Goal: Contribute content: Contribute content

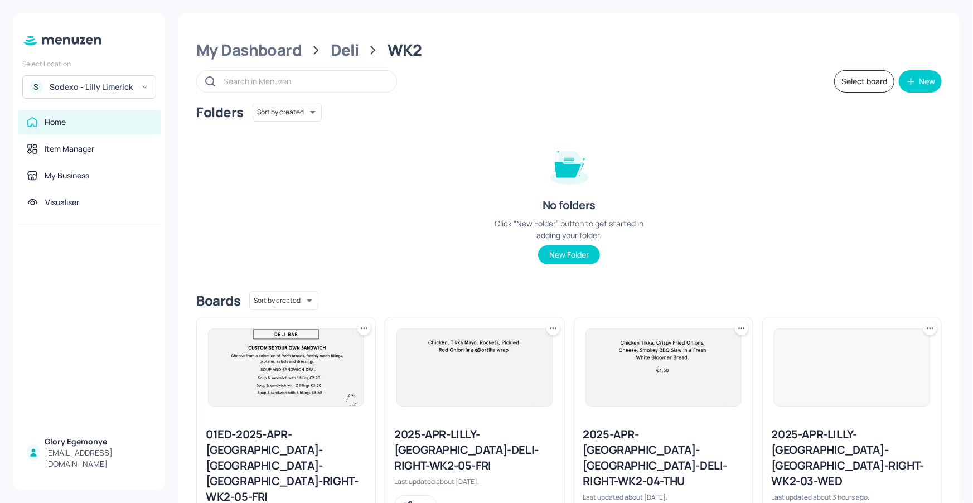
click at [96, 86] on div "Sodexo - Lilly Limerick" at bounding box center [92, 86] width 84 height 11
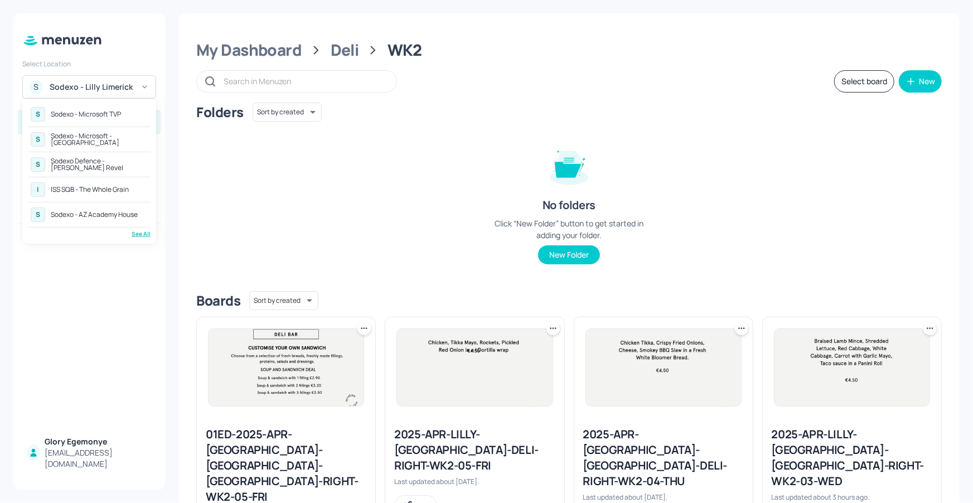
click at [117, 211] on div "Sodexo - AZ Academy House" at bounding box center [94, 214] width 87 height 7
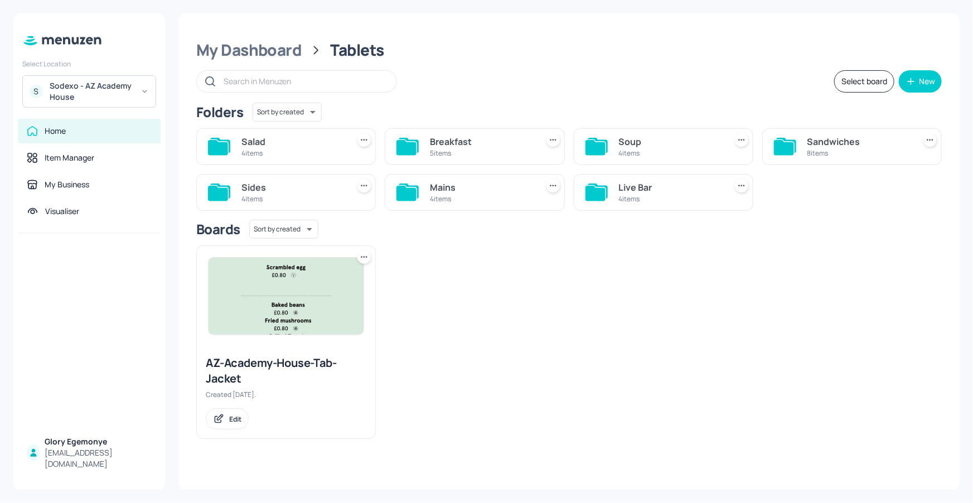
click at [599, 194] on icon at bounding box center [596, 193] width 20 height 15
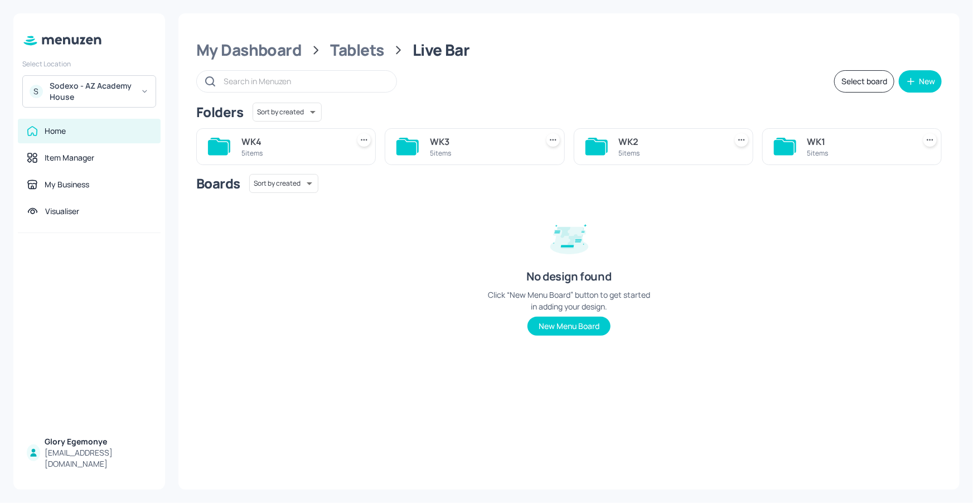
click at [784, 146] on icon at bounding box center [784, 147] width 20 height 15
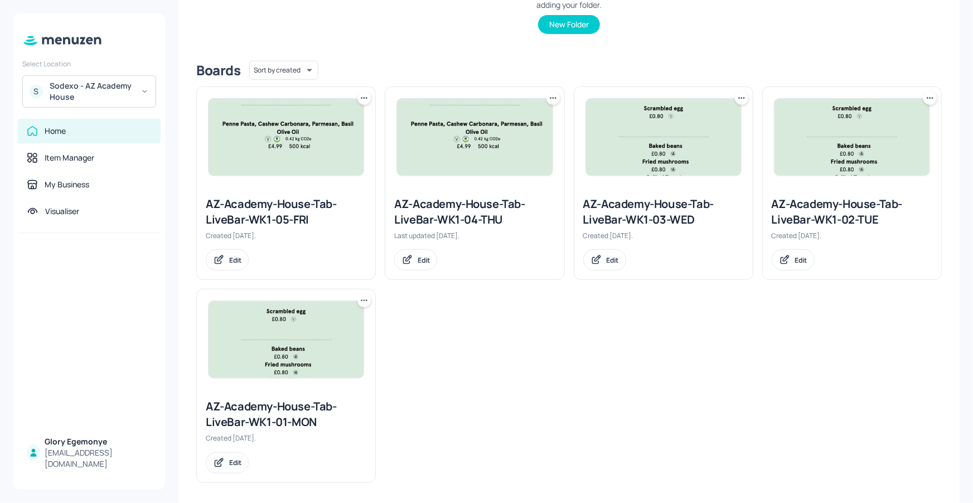
scroll to position [236, 0]
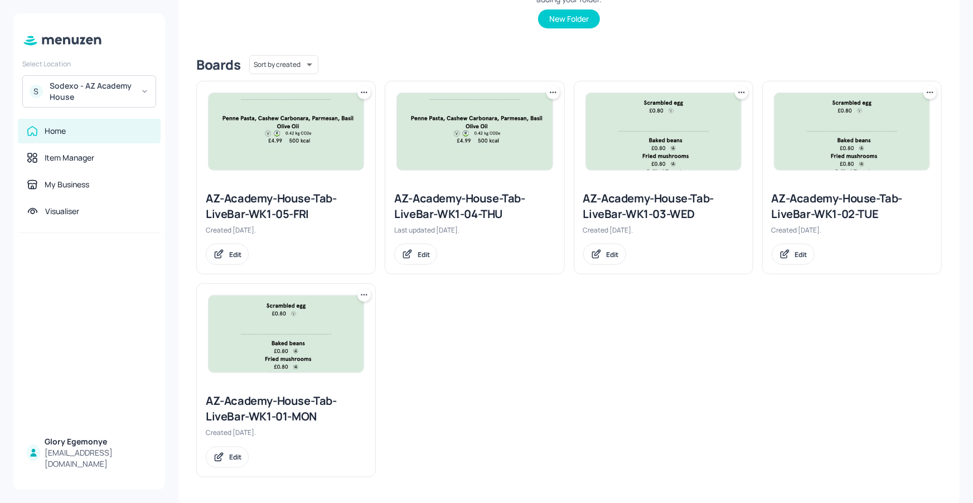
click at [307, 398] on div "AZ-Academy-House-Tab-LiveBar-WK1-01-MON" at bounding box center [286, 408] width 161 height 31
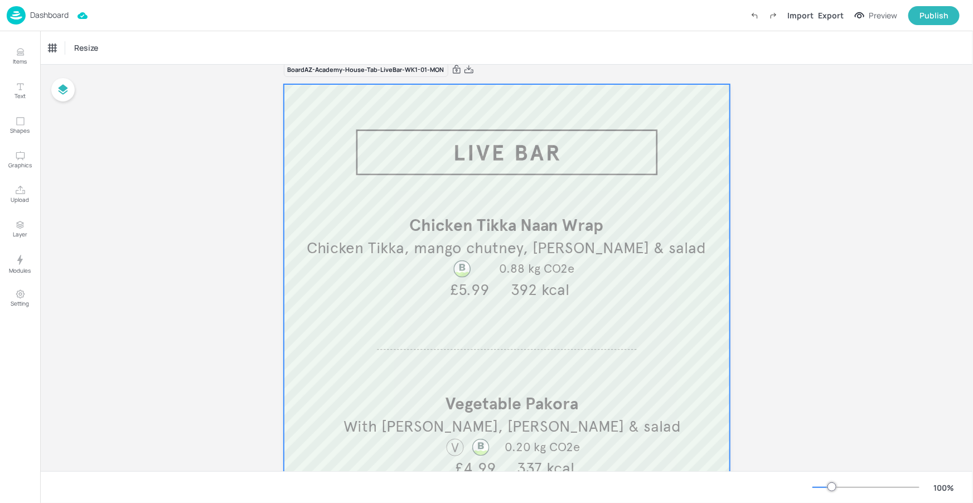
scroll to position [9, 0]
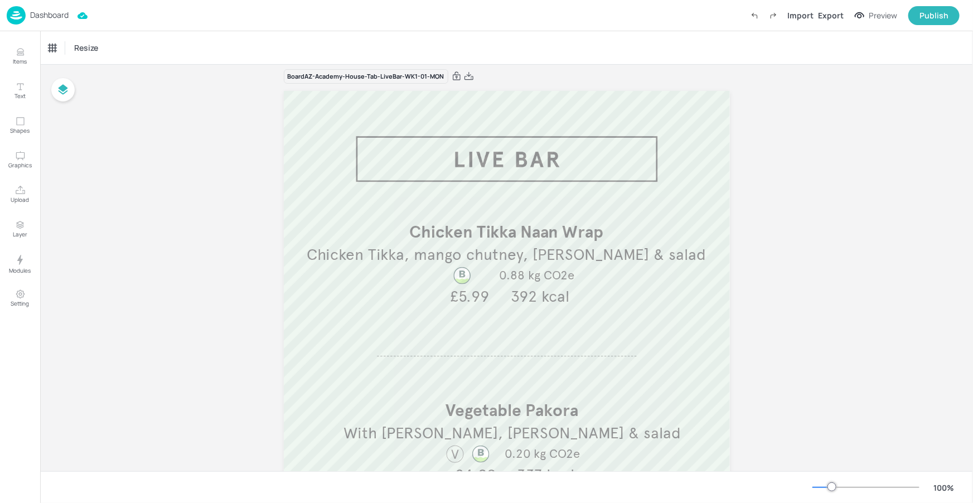
click at [47, 12] on p "Dashboard" at bounding box center [49, 15] width 38 height 8
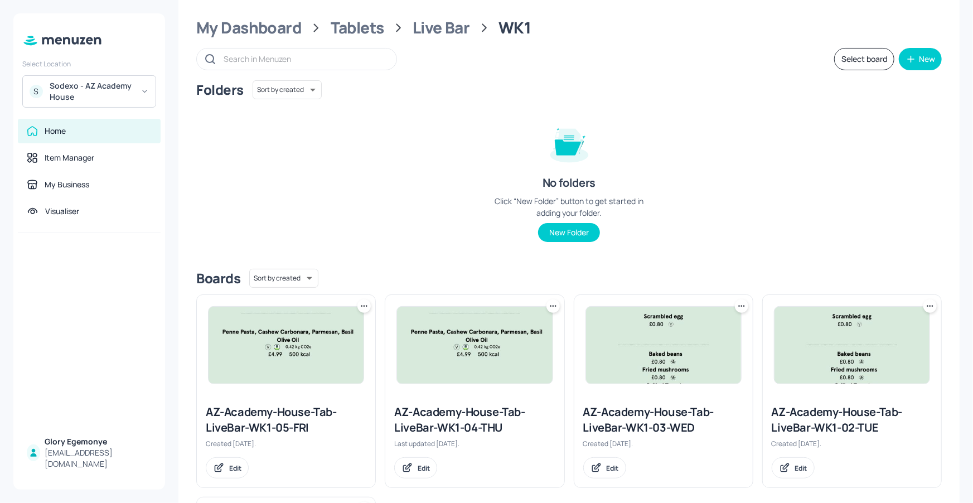
scroll to position [209, 0]
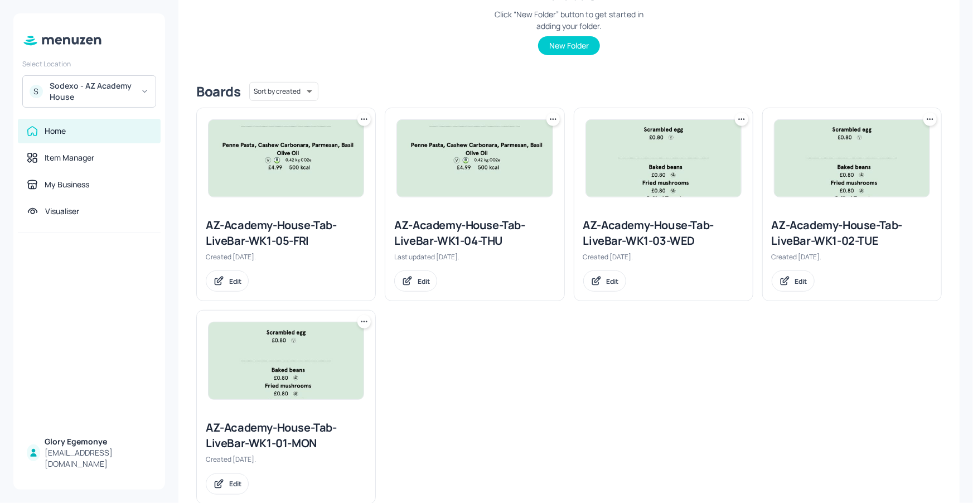
click at [794, 225] on div "AZ-Academy-House-Tab-LiveBar-WK1-02-TUE" at bounding box center [852, 232] width 161 height 31
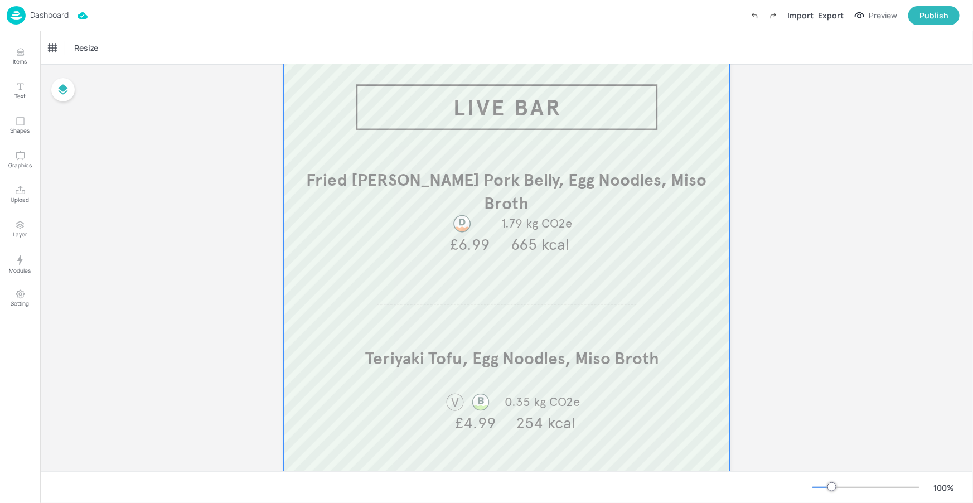
scroll to position [74, 0]
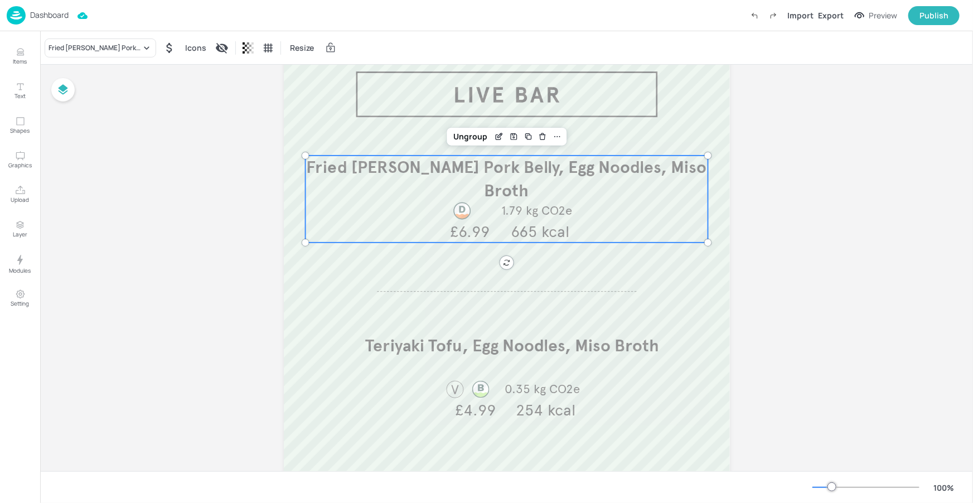
click at [587, 167] on span "Fried [PERSON_NAME] Pork Belly, Egg Noodles, Miso Broth" at bounding box center [506, 179] width 400 height 44
click at [94, 43] on div "Fried [PERSON_NAME] Pork Belly, Egg Noodles, Miso Broth" at bounding box center [95, 48] width 93 height 10
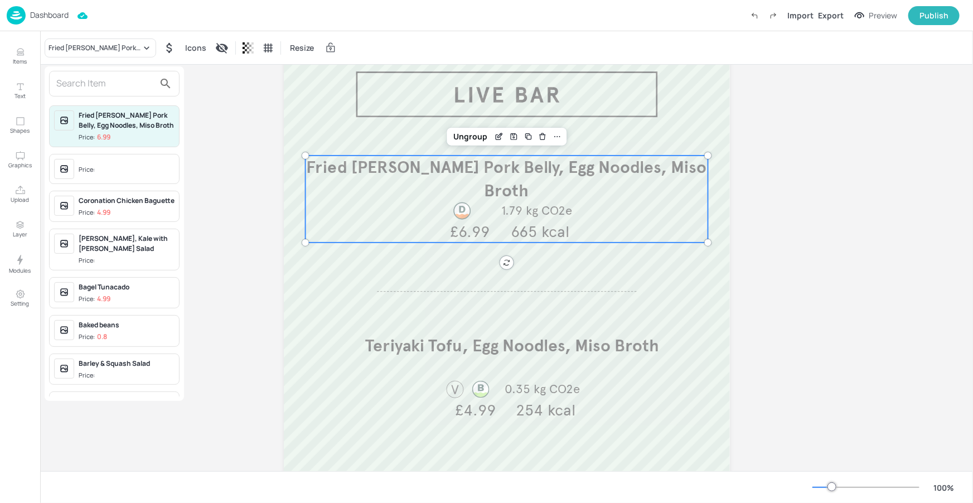
click at [118, 95] on div at bounding box center [114, 84] width 130 height 26
click at [113, 89] on input "text" at bounding box center [105, 84] width 98 height 18
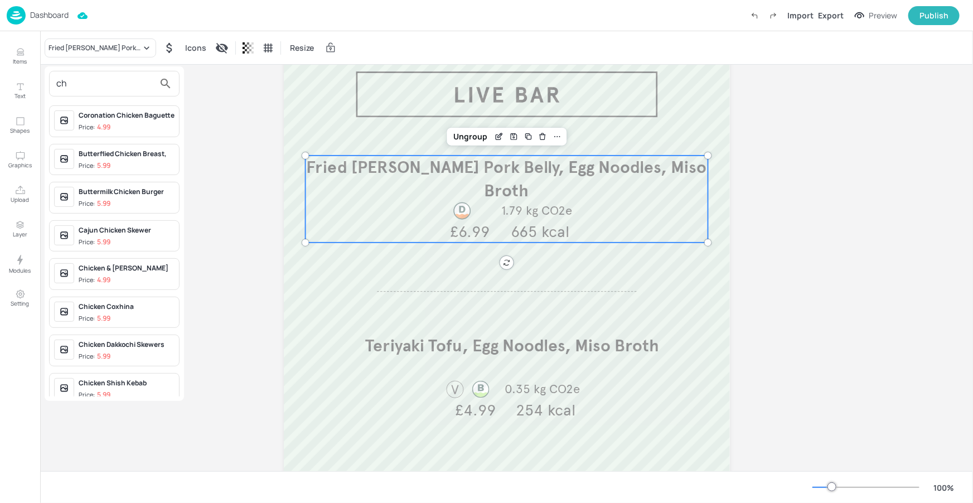
type input "c"
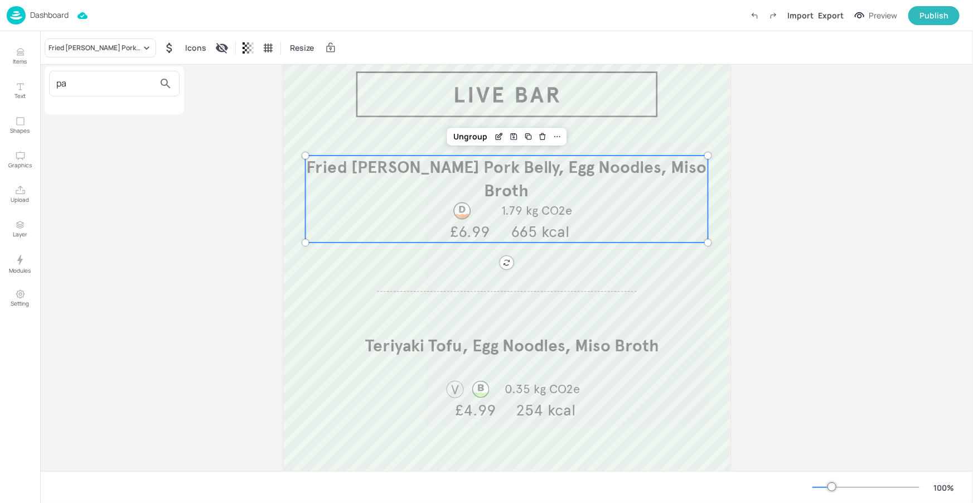
type input "p"
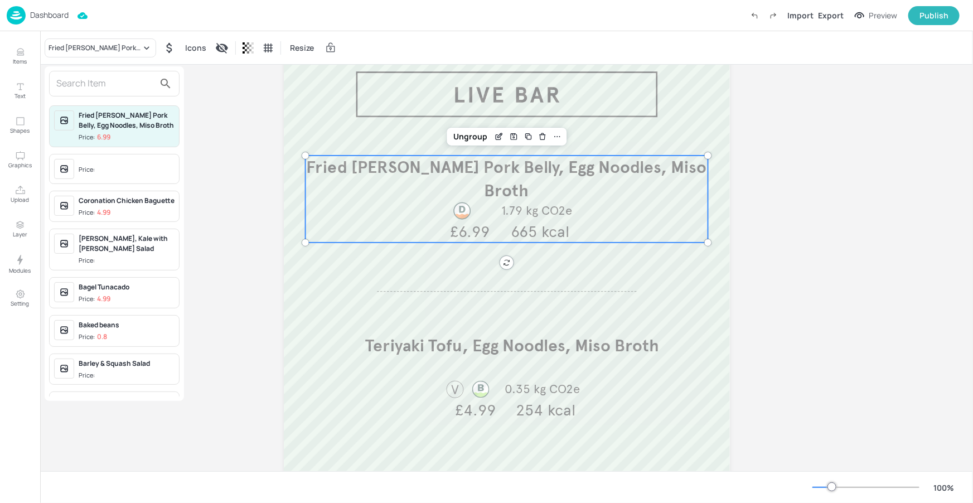
click at [138, 48] on div at bounding box center [486, 251] width 973 height 503
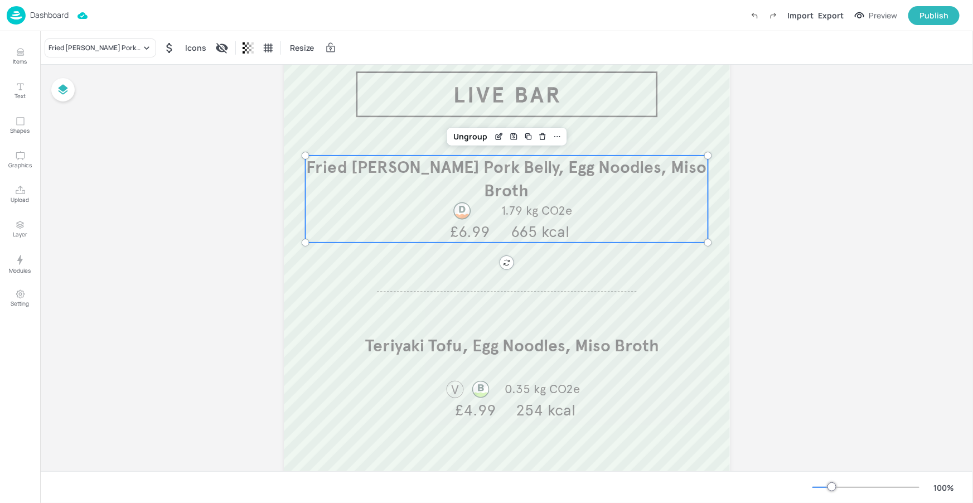
click at [37, 12] on p "Dashboard" at bounding box center [49, 15] width 38 height 8
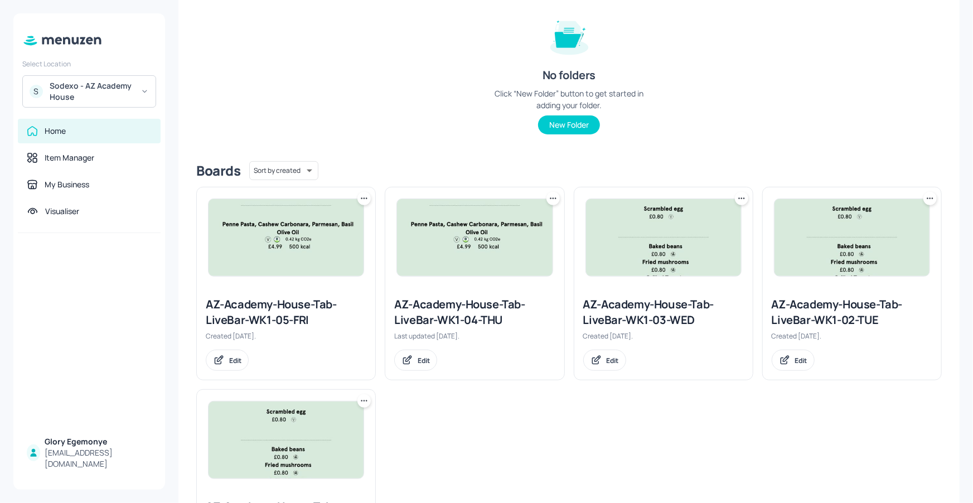
scroll to position [236, 0]
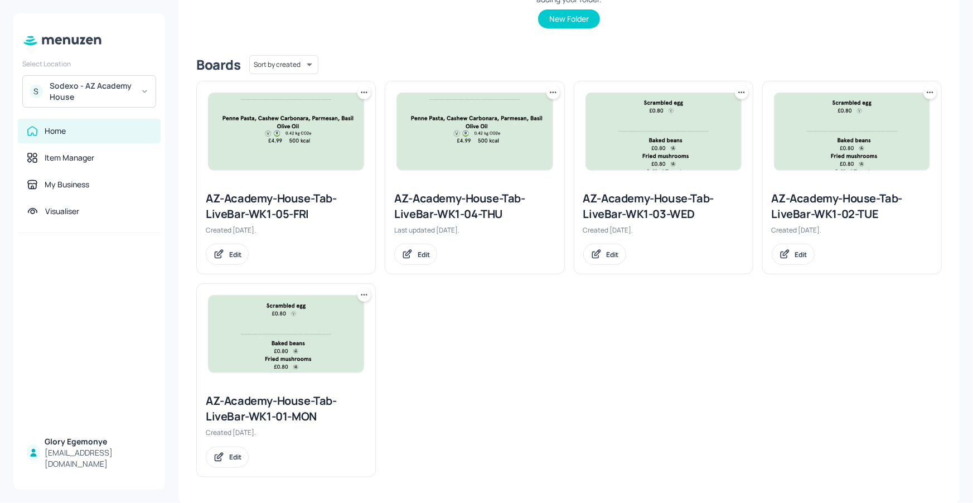
click at [286, 404] on div "AZ-Academy-House-Tab-LiveBar-WK1-01-MON" at bounding box center [286, 408] width 161 height 31
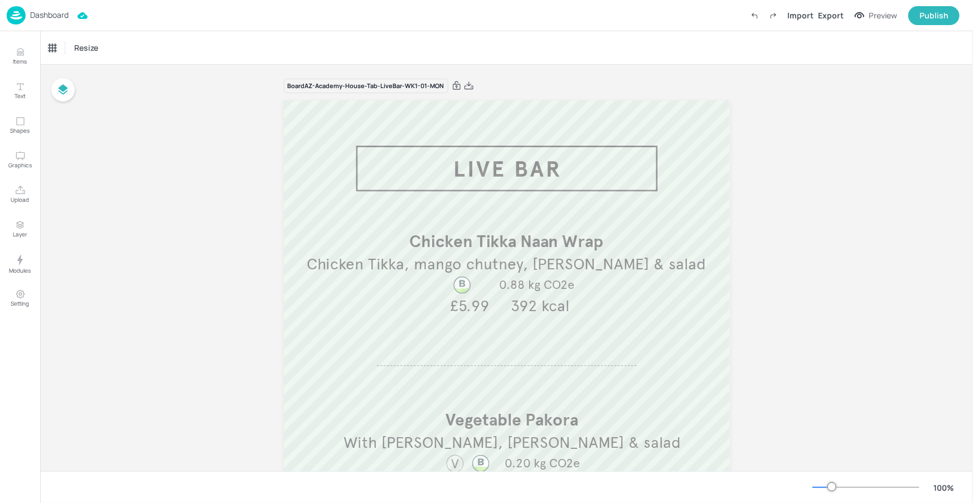
click at [50, 11] on p "Dashboard" at bounding box center [49, 15] width 38 height 8
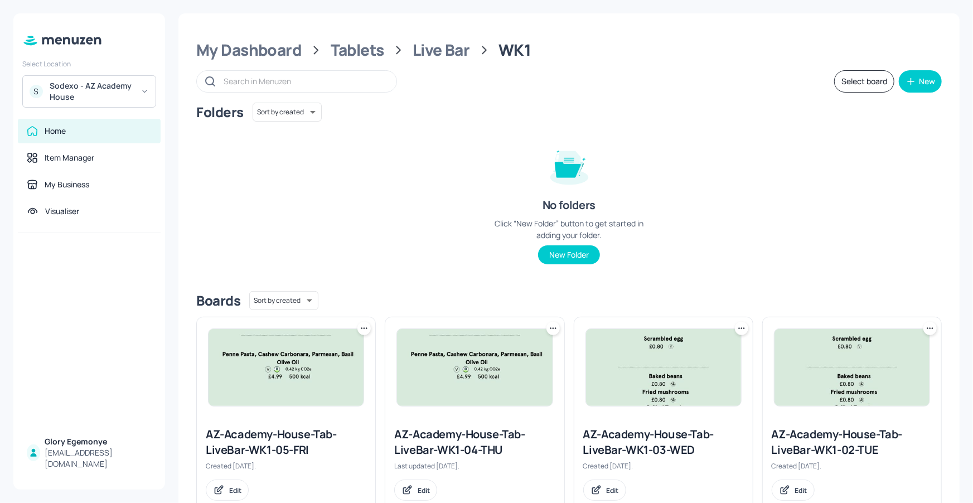
click at [602, 443] on div "AZ-Academy-House-Tab-LiveBar-WK1-03-WED" at bounding box center [663, 442] width 161 height 31
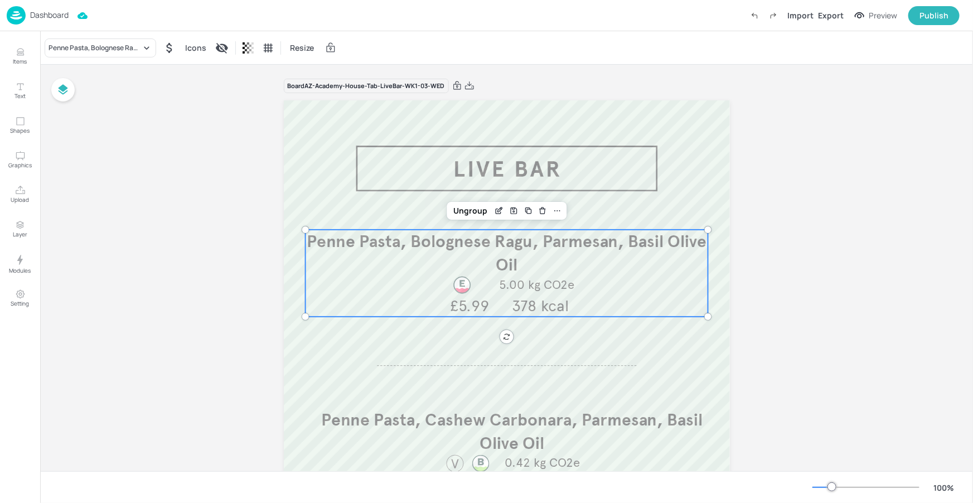
click at [440, 287] on div at bounding box center [462, 285] width 60 height 20
click at [145, 55] on div "Penne Pasta, Bolognese Ragu, Parmesan, Basil Olive Oil" at bounding box center [101, 47] width 112 height 19
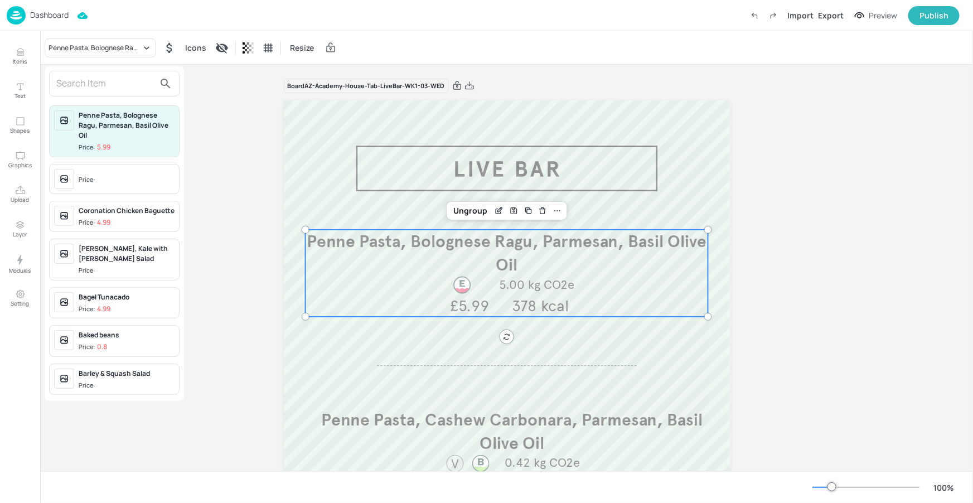
click at [148, 87] on input "text" at bounding box center [105, 84] width 98 height 18
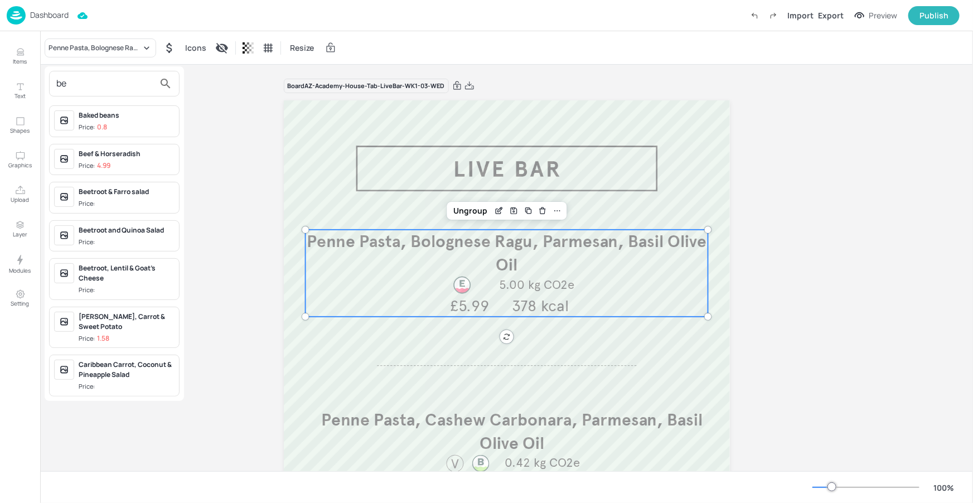
type input "b"
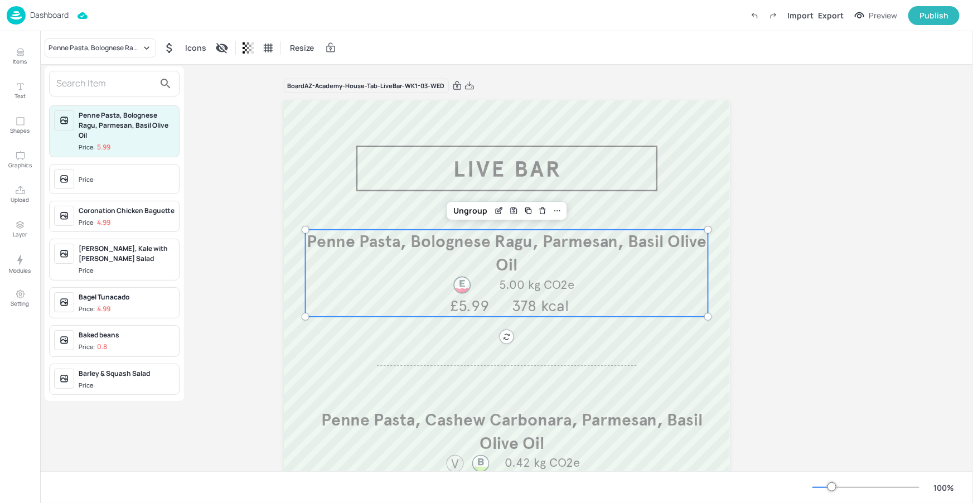
click at [55, 16] on div at bounding box center [486, 251] width 973 height 503
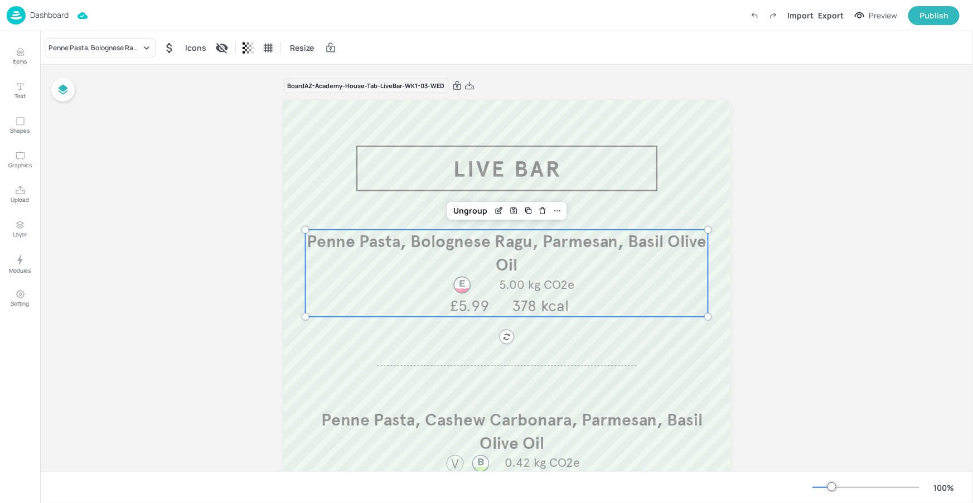
click at [55, 17] on p "Dashboard" at bounding box center [49, 15] width 38 height 8
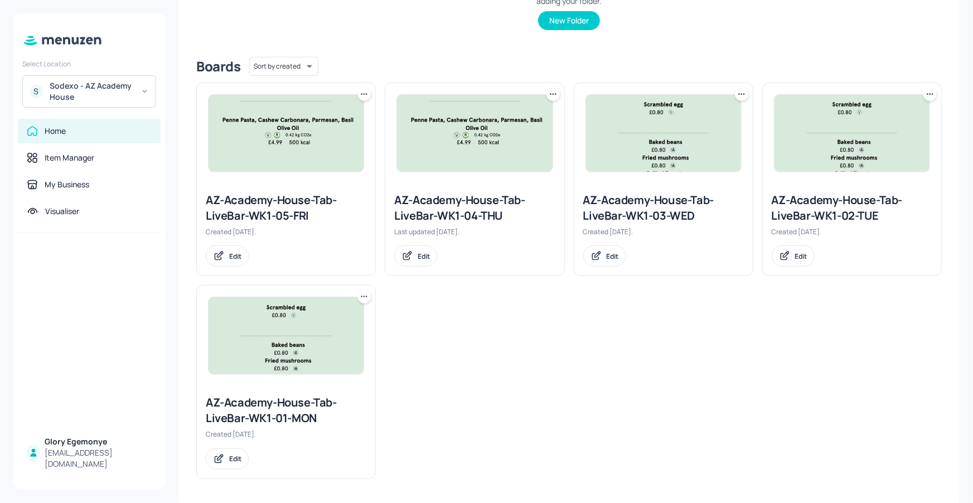
scroll to position [236, 0]
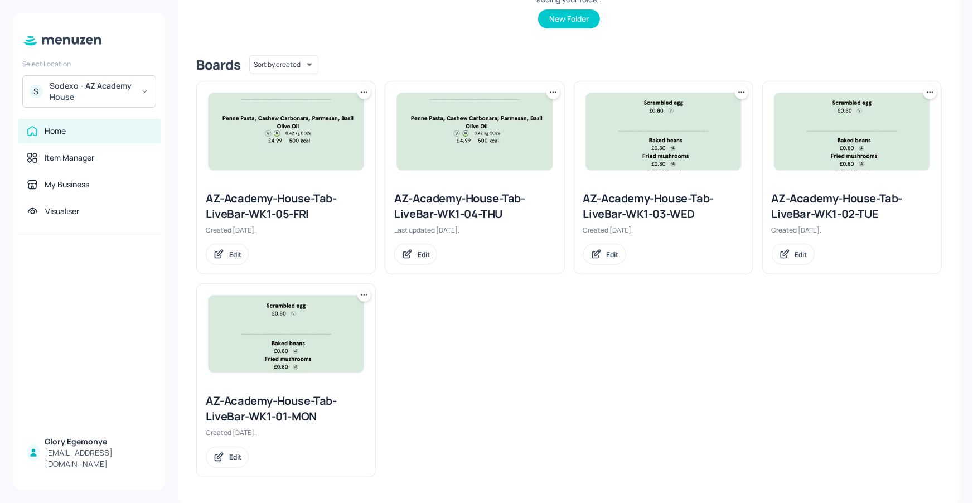
click at [811, 193] on div "AZ-Academy-House-Tab-LiveBar-WK1-02-TUE" at bounding box center [852, 206] width 161 height 31
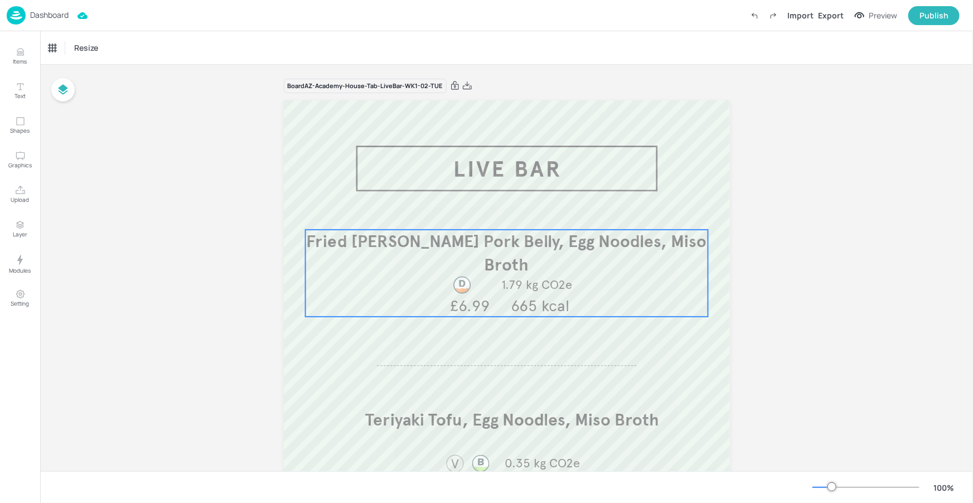
click at [460, 304] on span "£6.99" at bounding box center [470, 306] width 40 height 20
click at [472, 241] on span "Fried [PERSON_NAME] Pork Belly, Egg Noodles, Miso Broth" at bounding box center [506, 253] width 400 height 44
click at [502, 209] on div "Edit Item" at bounding box center [499, 211] width 14 height 14
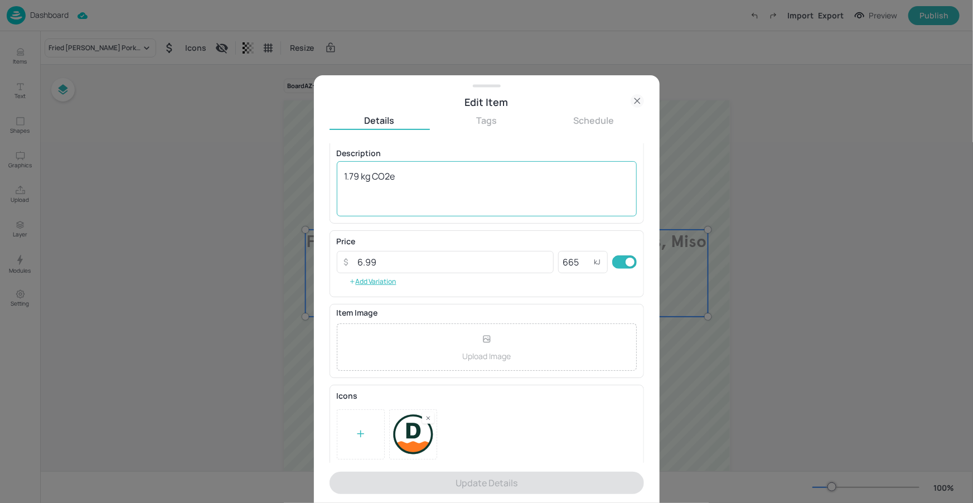
scroll to position [93, 0]
click at [634, 101] on icon at bounding box center [637, 100] width 13 height 13
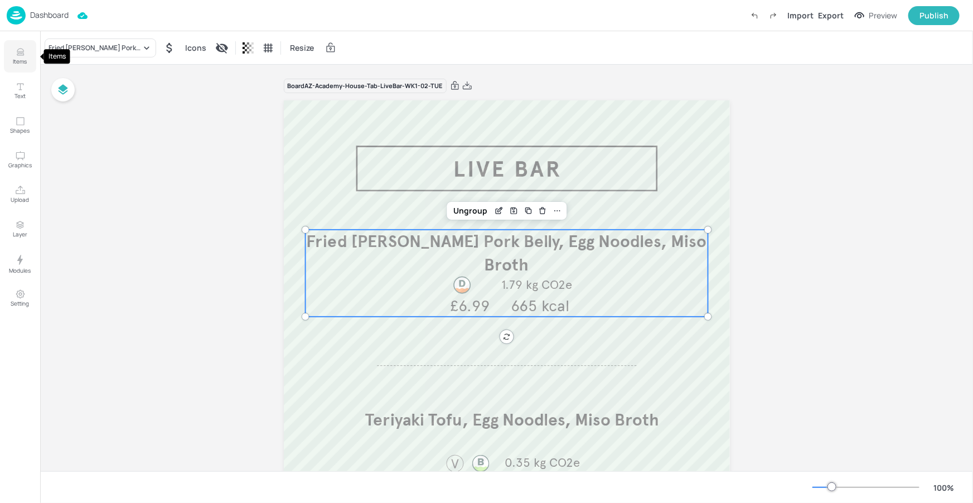
click at [32, 52] on button "Items" at bounding box center [20, 56] width 32 height 32
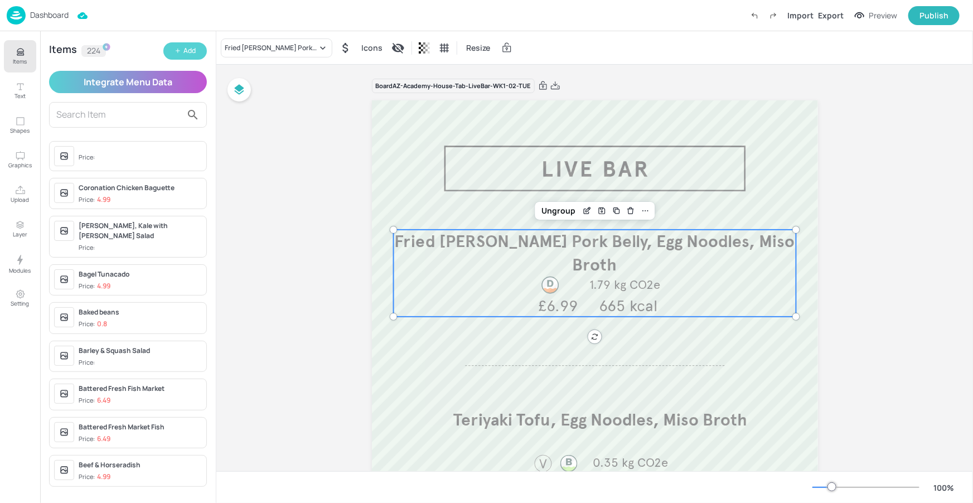
click at [190, 55] on div "Add" at bounding box center [189, 51] width 12 height 11
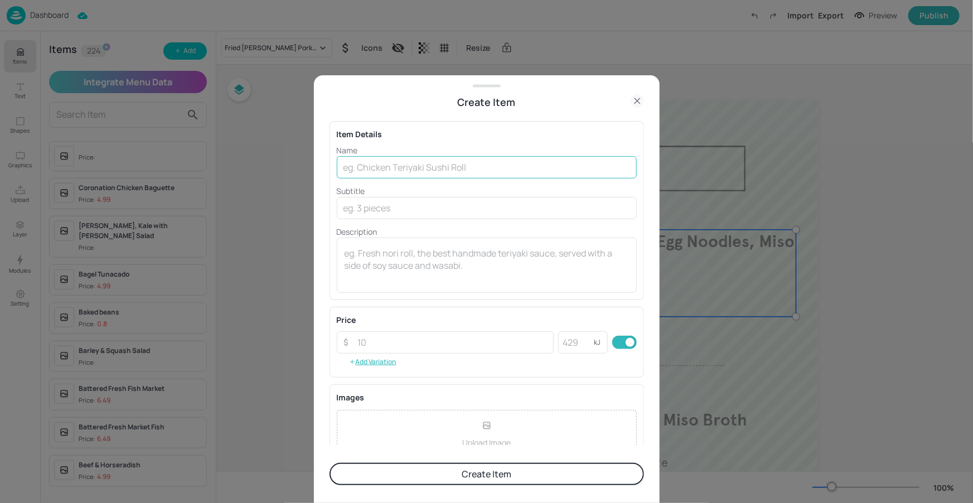
click at [361, 160] on input "text" at bounding box center [487, 167] width 300 height 22
paste input "Chicken and vegetable pad Thai with crispy onion"
click at [398, 166] on input "Chicken and vegetable pad Thai with crispy onion" at bounding box center [487, 167] width 300 height 22
click at [431, 168] on input "Chicken & Vegetable pad Thai with crispy onion" at bounding box center [487, 167] width 300 height 22
click at [432, 168] on input "Chicken & Vegetable pad Thai with crispy onion" at bounding box center [487, 167] width 300 height 22
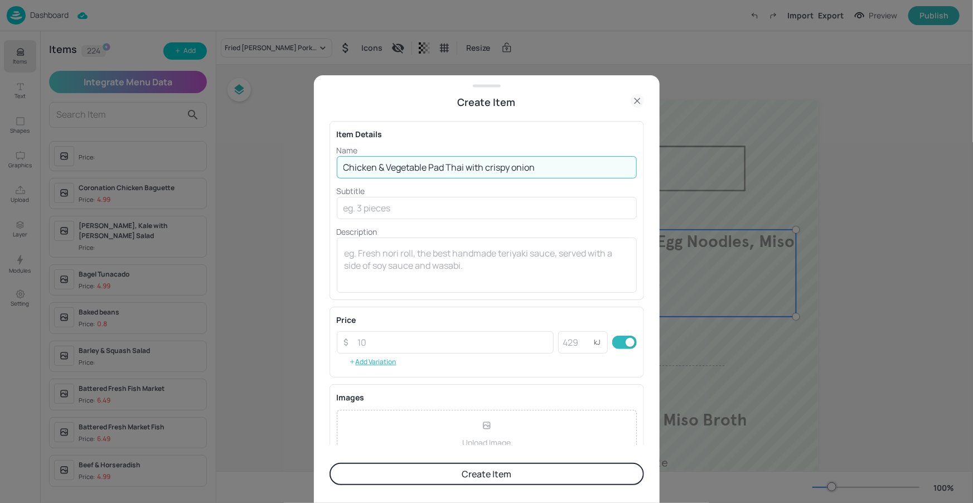
click at [490, 168] on input "Chicken & Vegetable Pad Thai with crispy onion" at bounding box center [487, 167] width 300 height 22
click at [519, 170] on input "Chicken & Vegetable Pad Thai with Crispy onion" at bounding box center [487, 167] width 300 height 22
type input "Chicken & Vegetable Pad Thai with Crispy Onion"
click at [448, 341] on input "number" at bounding box center [452, 342] width 203 height 22
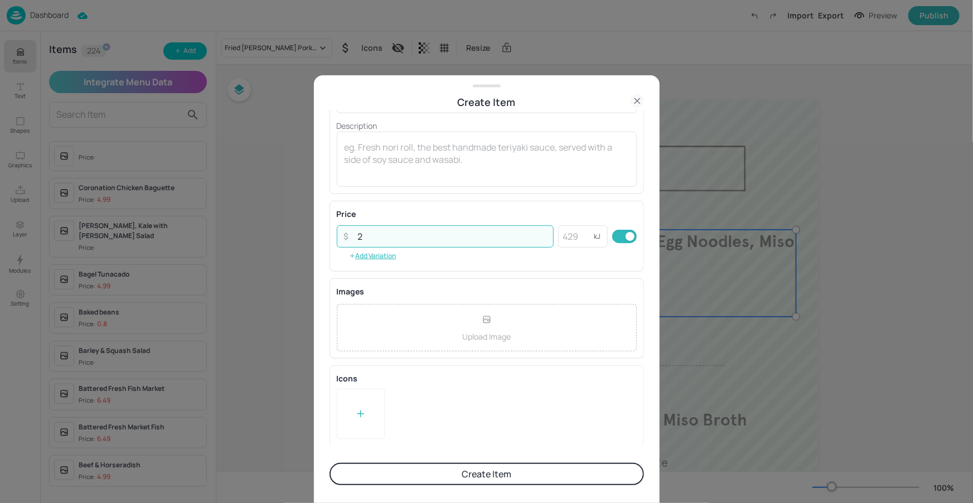
type input "2"
click at [453, 475] on button "Create Item" at bounding box center [487, 474] width 315 height 22
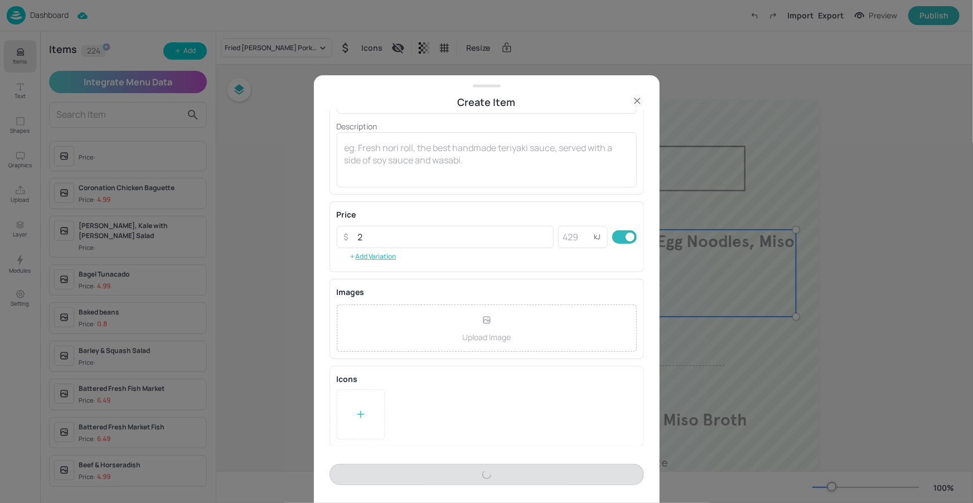
scroll to position [106, 0]
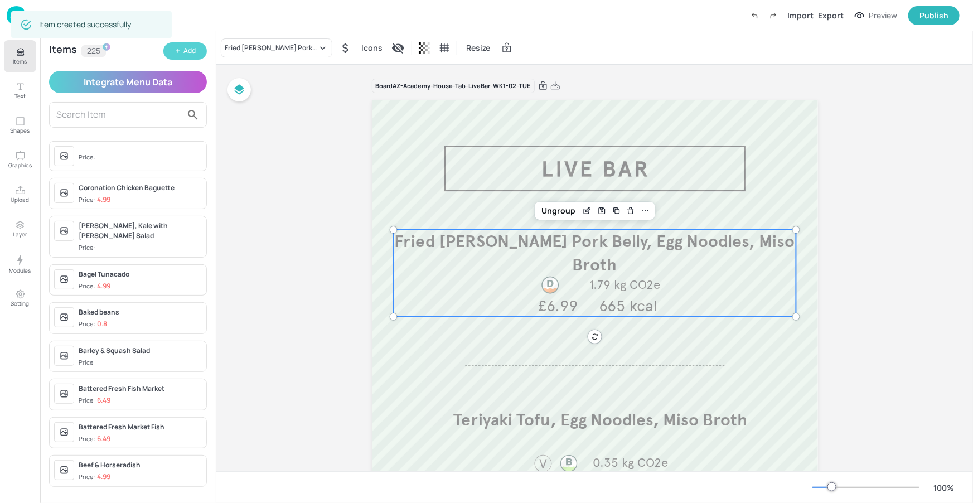
click at [180, 52] on icon "button" at bounding box center [178, 50] width 7 height 7
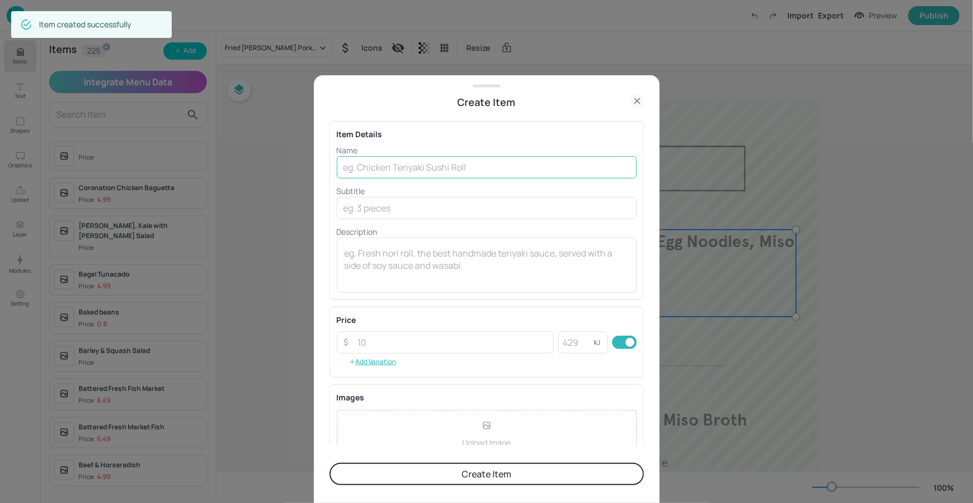
click at [448, 175] on input "text" at bounding box center [487, 167] width 300 height 22
paste input "Vegetable Pad Thai with crispy onion"
click at [415, 166] on input "Vegetable Pad Thai with crispy onion" at bounding box center [487, 167] width 300 height 22
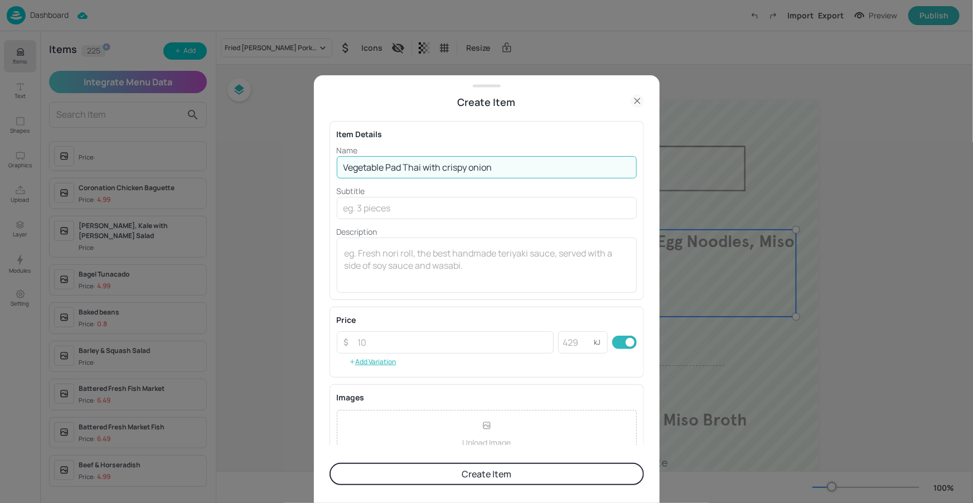
click at [446, 168] on input "Vegetable Pad Thai with crispy onion" at bounding box center [487, 167] width 300 height 22
click at [476, 172] on input "Vegetable Pad Thai with Crispy onion" at bounding box center [487, 167] width 300 height 22
type input "Vegetable Pad Thai with Crispy Onion"
click at [456, 350] on input "number" at bounding box center [452, 342] width 203 height 22
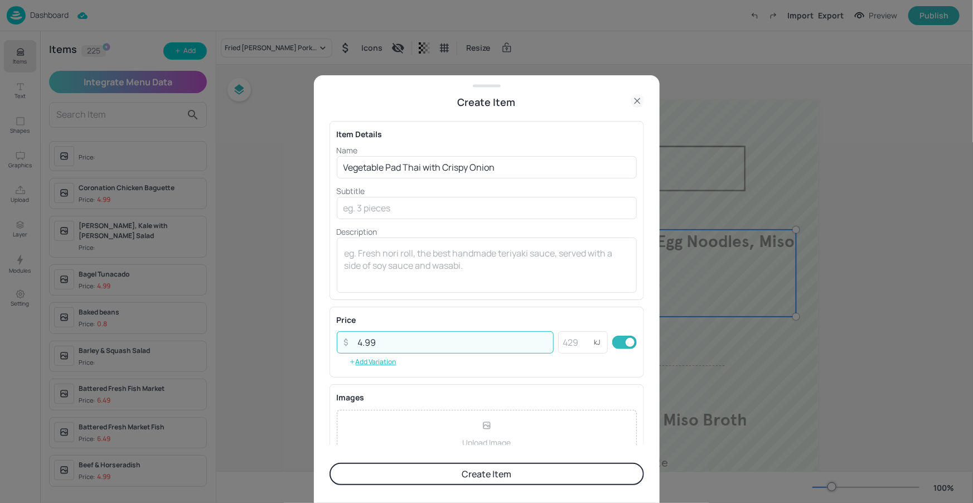
type input "4.99"
click at [477, 315] on div "Price" at bounding box center [487, 320] width 300 height 12
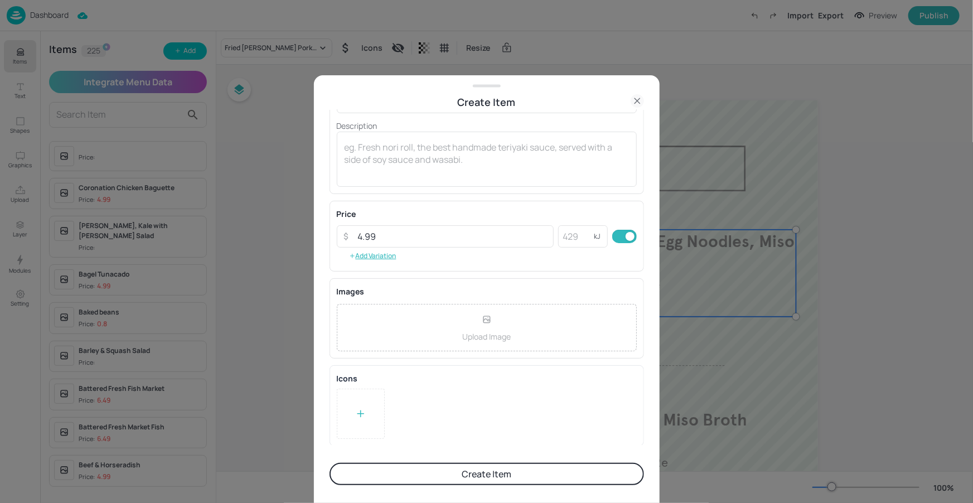
click at [369, 417] on div at bounding box center [361, 414] width 48 height 50
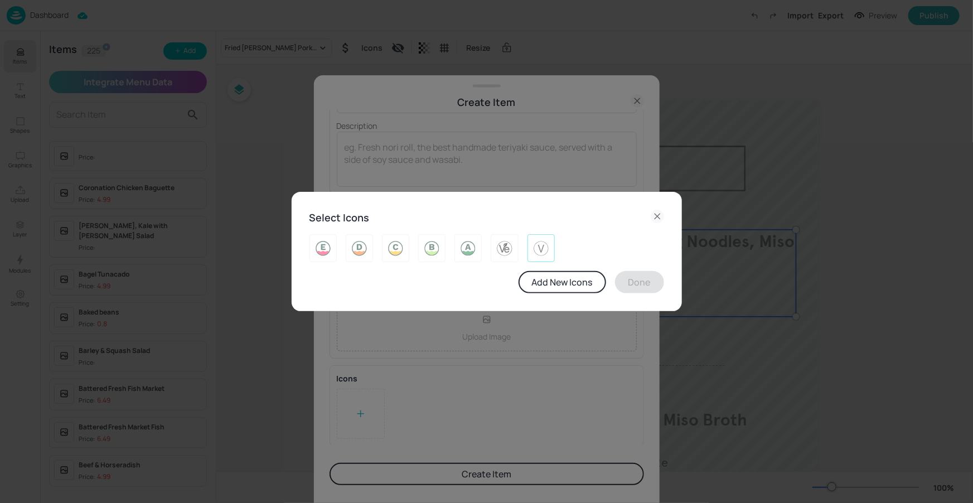
click at [540, 238] on div at bounding box center [541, 248] width 27 height 28
click at [649, 283] on button "Done" at bounding box center [639, 282] width 49 height 22
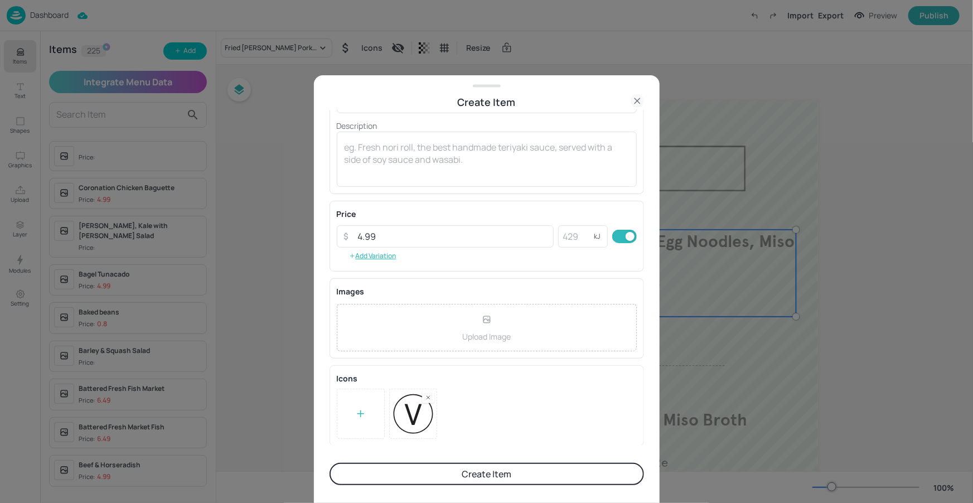
click at [502, 473] on button "Create Item" at bounding box center [487, 474] width 315 height 22
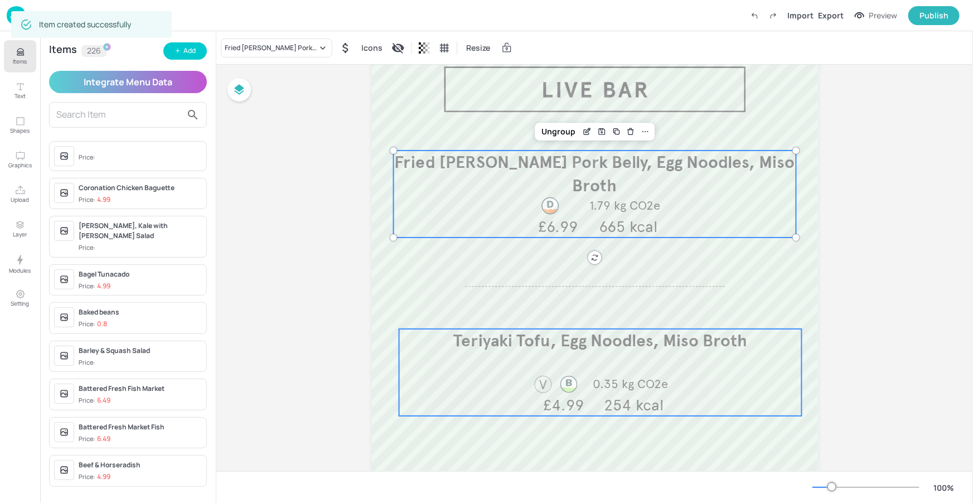
scroll to position [0, 0]
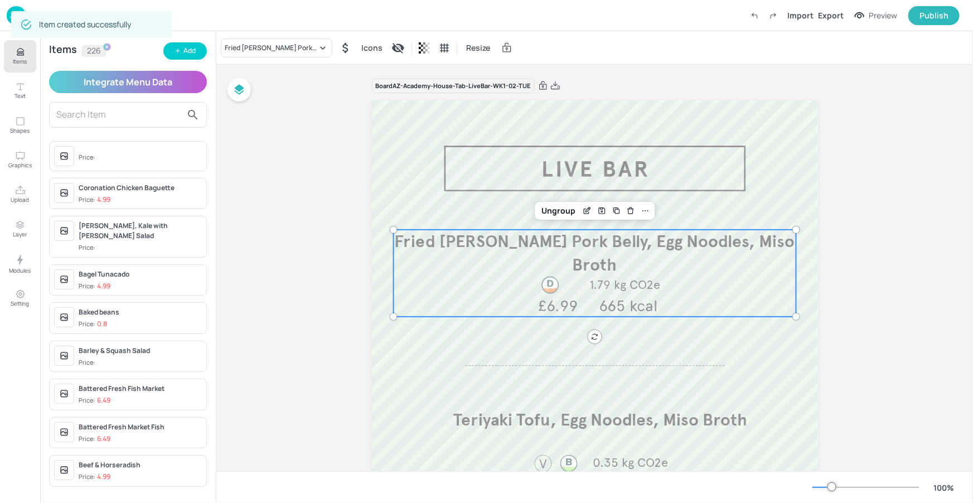
click at [611, 262] on div "Fried [PERSON_NAME] Pork Belly, Egg Noodles, Miso Broth 1.79 kg CO2e 665 kcal £…" at bounding box center [594, 273] width 403 height 87
click at [284, 49] on div "Fried [PERSON_NAME] Pork Belly, Egg Noodles, Miso Broth" at bounding box center [271, 48] width 93 height 10
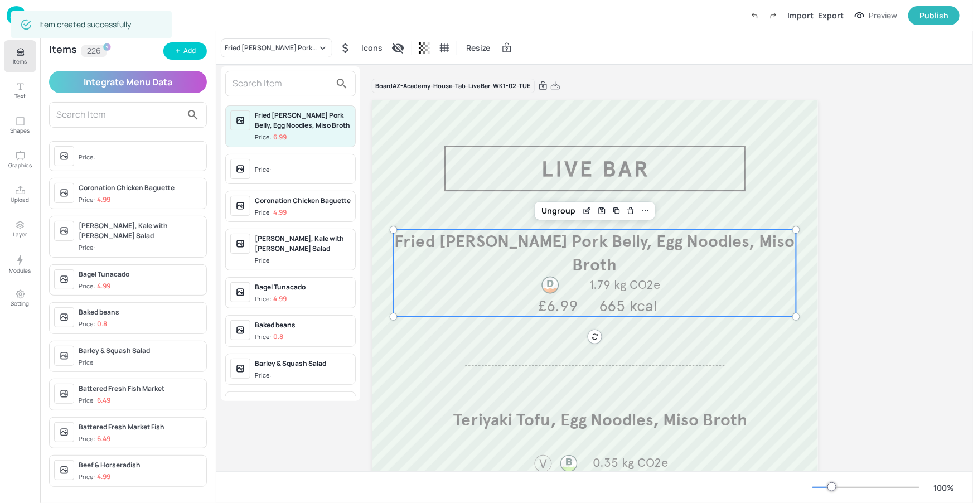
click at [294, 86] on input "text" at bounding box center [282, 84] width 98 height 18
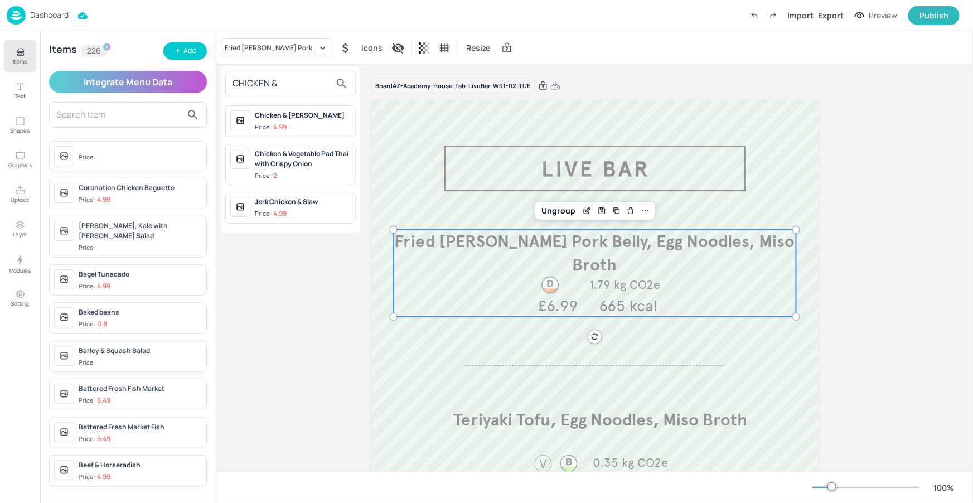
type input "CHICKEN &"
click at [317, 158] on div "Chicken & Vegetable Pad Thai with Crispy Onion" at bounding box center [303, 159] width 96 height 20
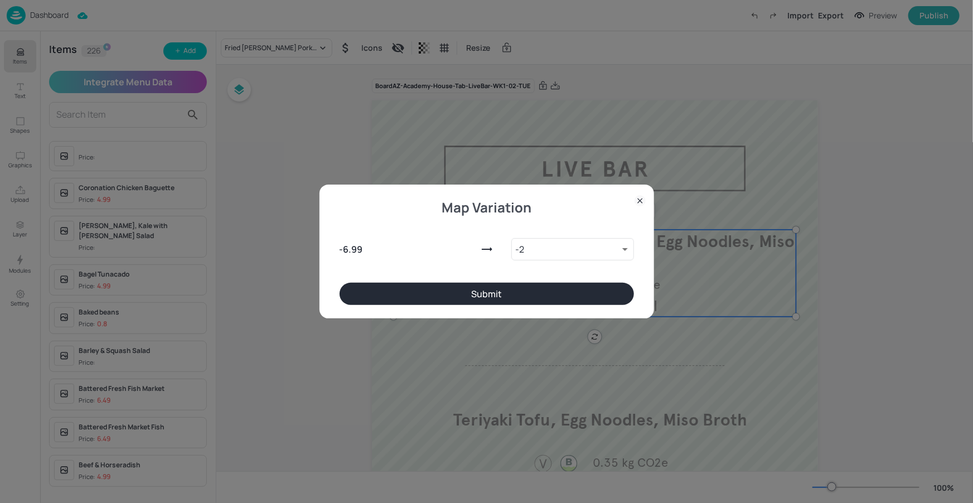
click at [487, 279] on div "- 6.99 - 2 9483345 ​" at bounding box center [487, 246] width 294 height 71
click at [485, 290] on button "Submit" at bounding box center [487, 294] width 294 height 22
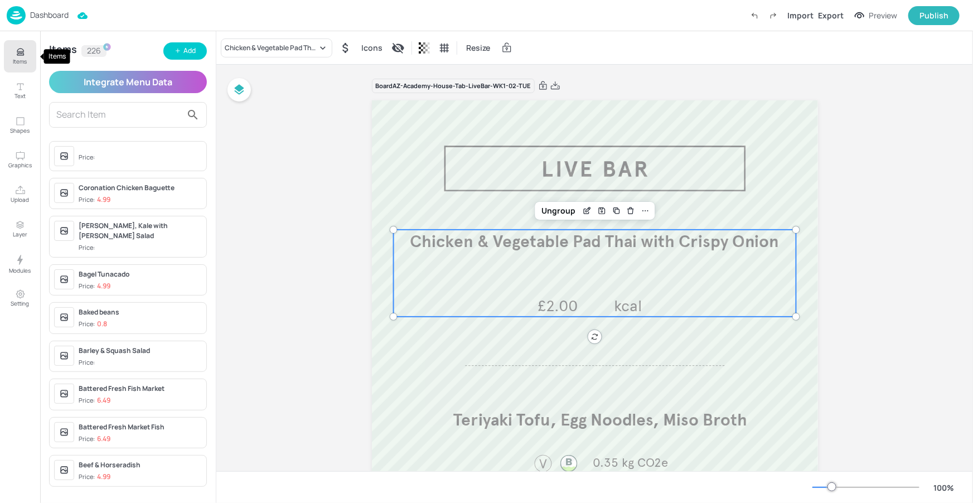
click at [25, 64] on p "Items" at bounding box center [20, 61] width 14 height 8
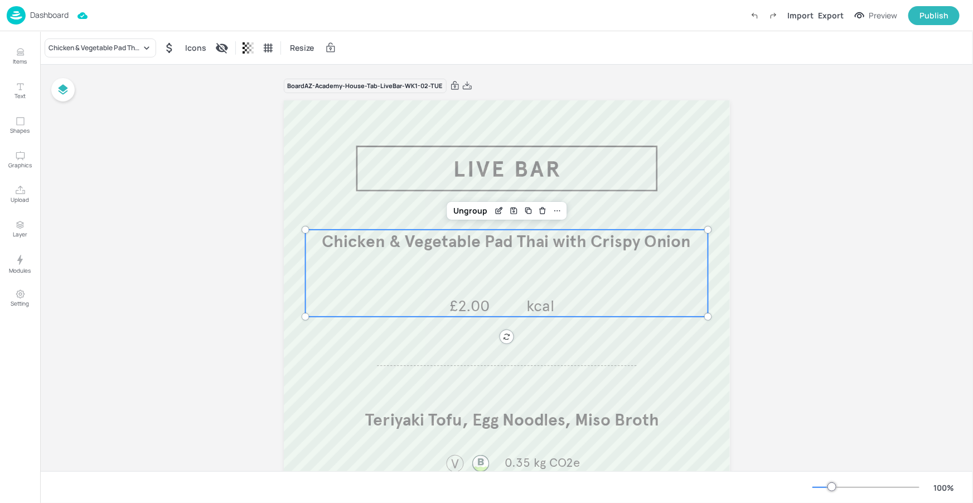
scroll to position [198, 0]
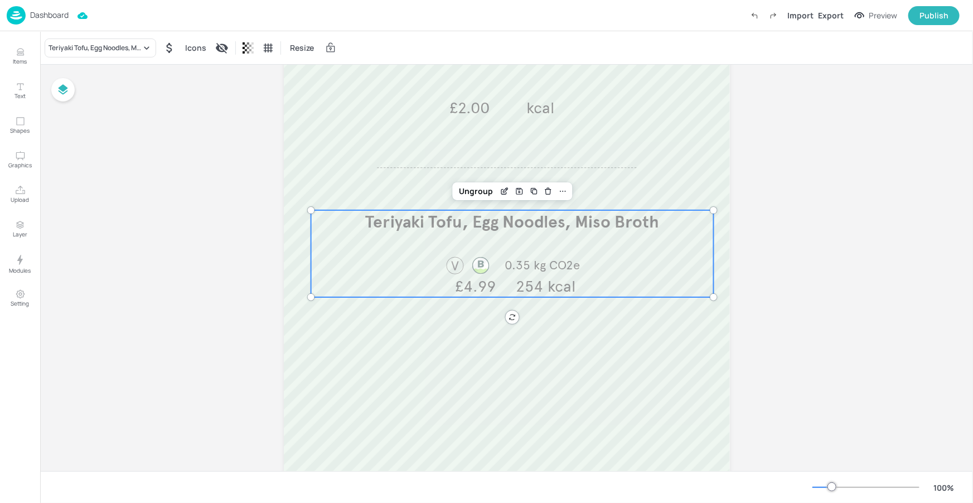
click at [517, 250] on div "Teriyaki Tofu, Egg Noodles, Miso Broth 0.35 kg CO2e 254 kcal £4.99" at bounding box center [512, 253] width 403 height 87
click at [122, 52] on div "Teriyaki Tofu, Egg Noodles, Miso Broth" at bounding box center [101, 47] width 112 height 19
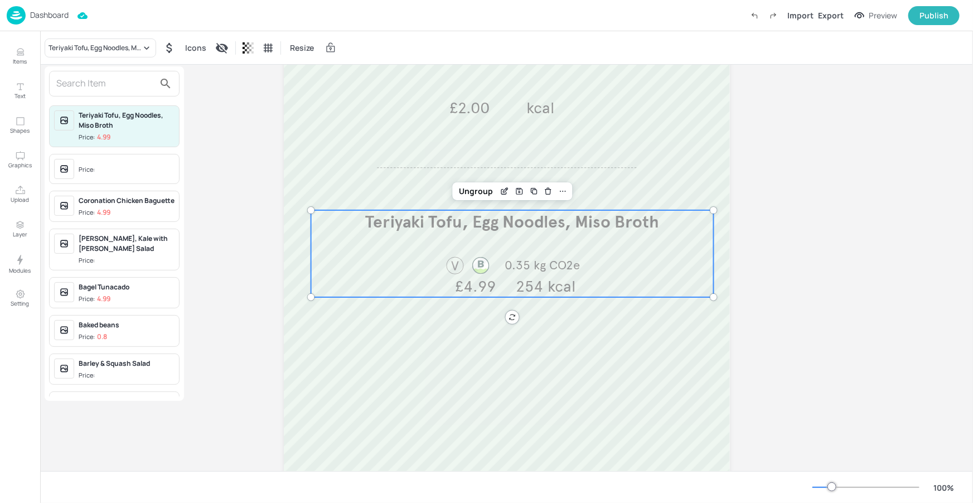
click at [139, 83] on input "text" at bounding box center [105, 84] width 98 height 18
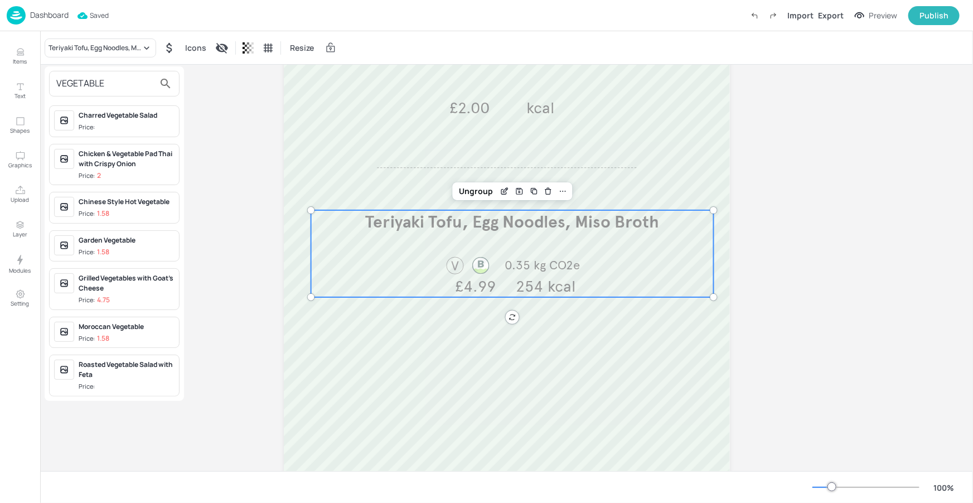
type input "VEGETABLE"
click at [154, 72] on button "search" at bounding box center [165, 83] width 22 height 22
click at [108, 77] on input "VEGETABLE" at bounding box center [105, 84] width 98 height 18
click at [120, 86] on input "VEGETABLE" at bounding box center [105, 84] width 98 height 18
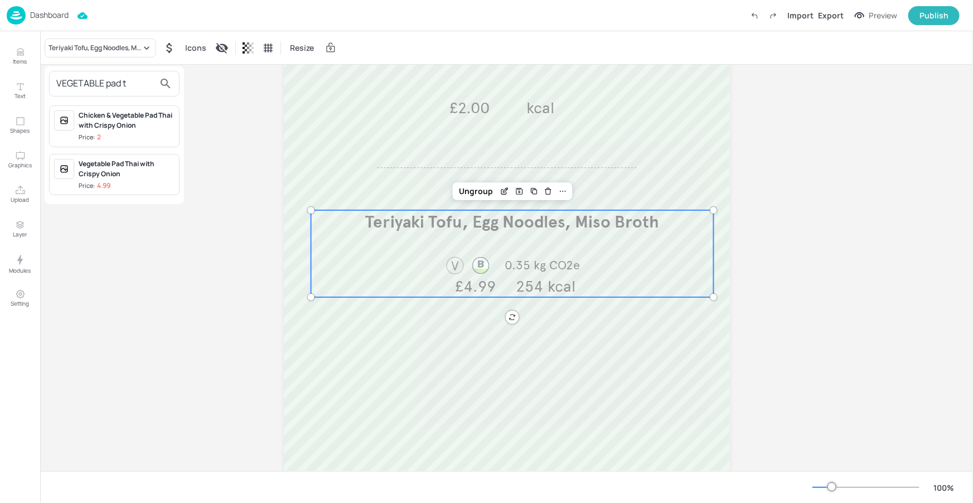
type input "VEGETABLE pad t"
click at [122, 164] on div "Vegetable Pad Thai with Crispy Onion" at bounding box center [127, 169] width 96 height 20
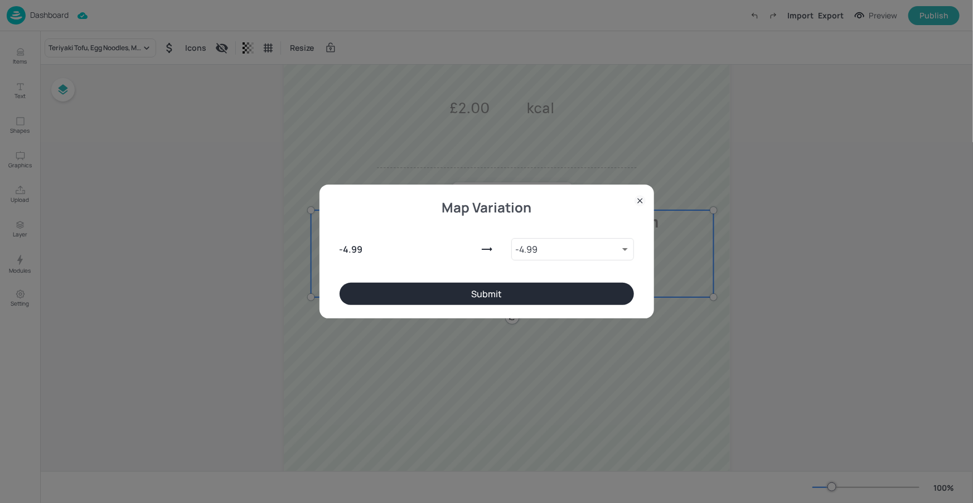
click at [542, 284] on button "Submit" at bounding box center [487, 294] width 294 height 22
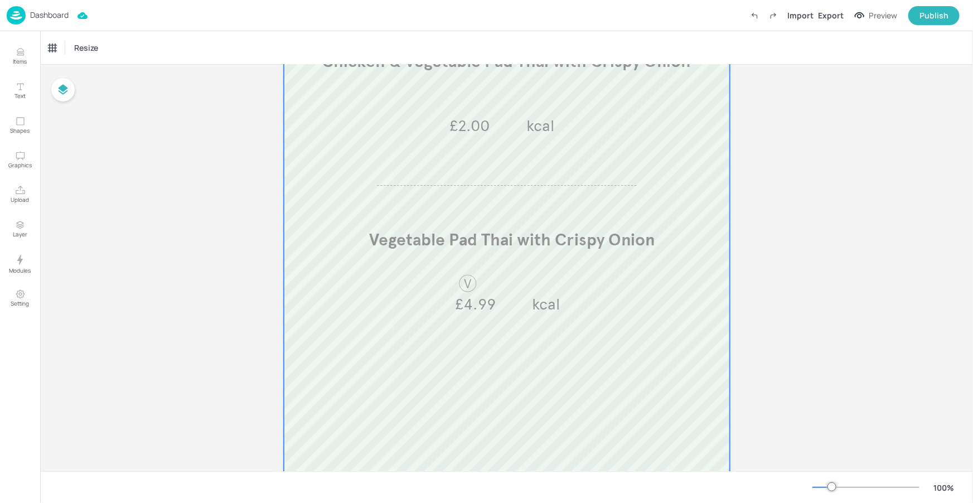
scroll to position [26, 0]
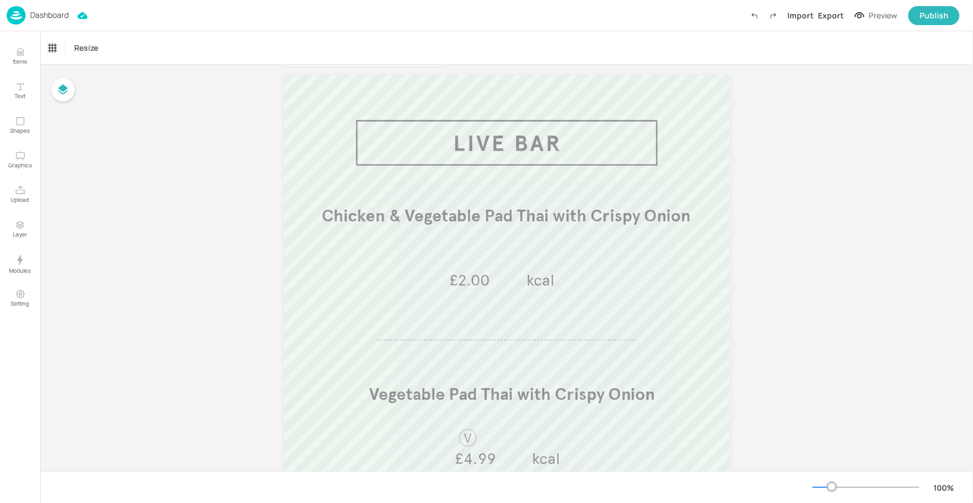
click at [822, 490] on div at bounding box center [866, 487] width 107 height 9
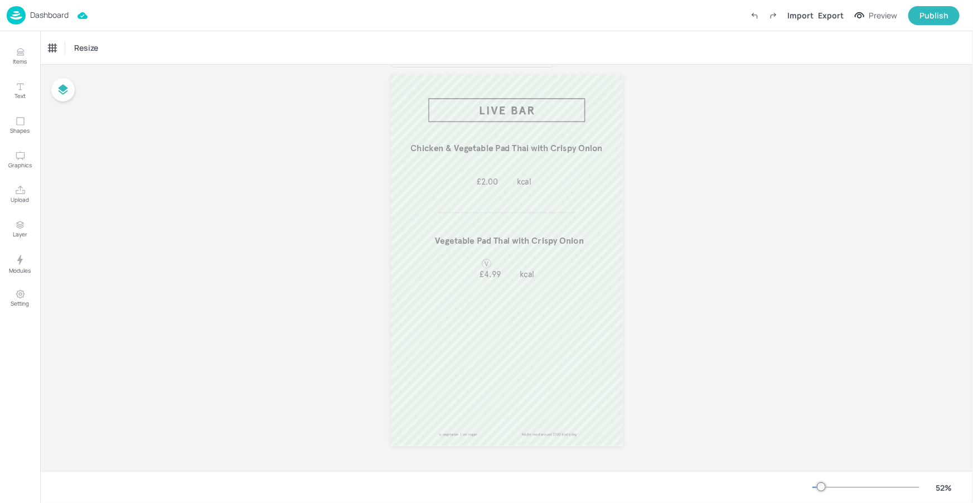
click at [821, 488] on div at bounding box center [821, 486] width 9 height 9
